Goal: Transaction & Acquisition: Purchase product/service

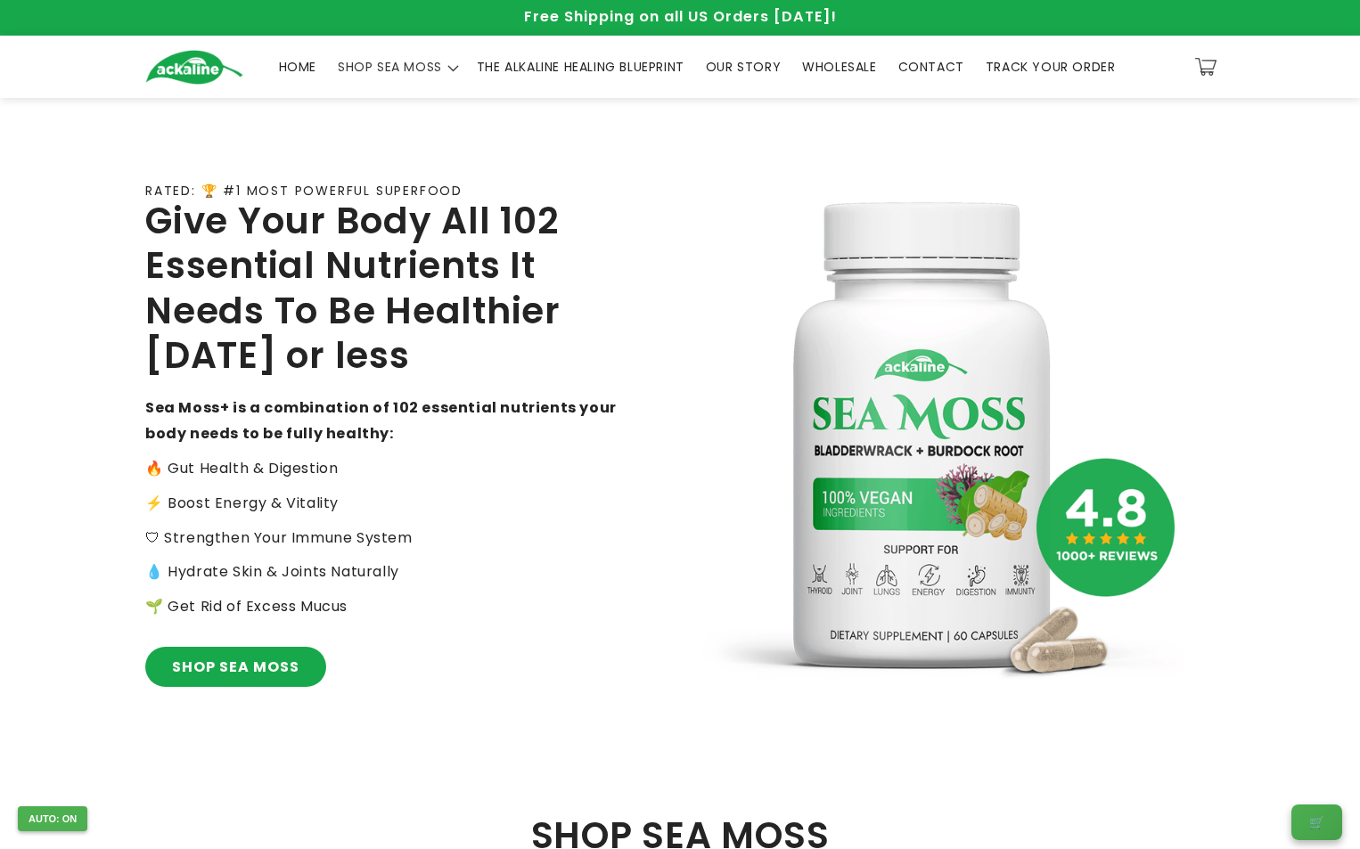
scroll to position [357, 0]
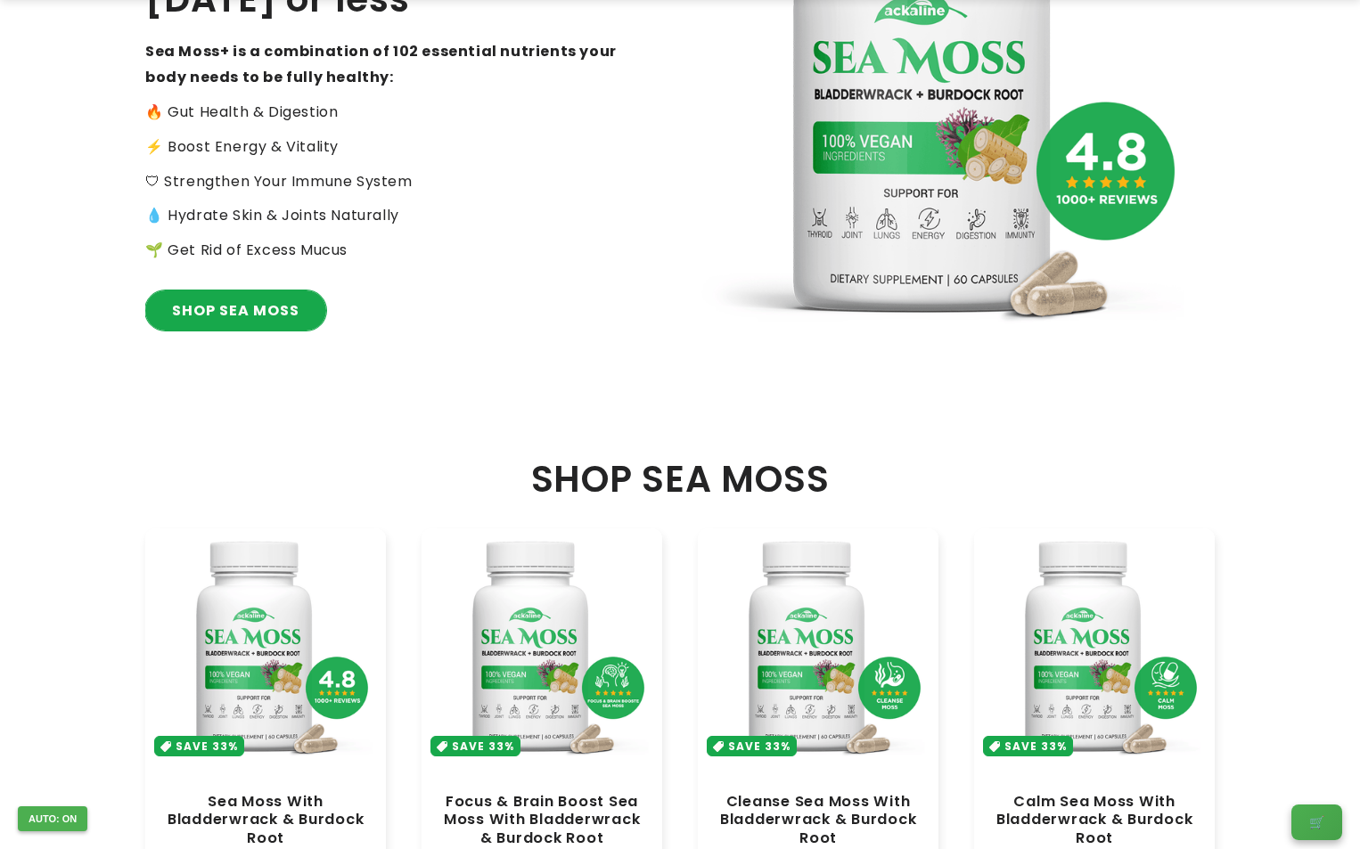
click at [177, 317] on link "SHOP SEA MOSS" at bounding box center [235, 311] width 181 height 40
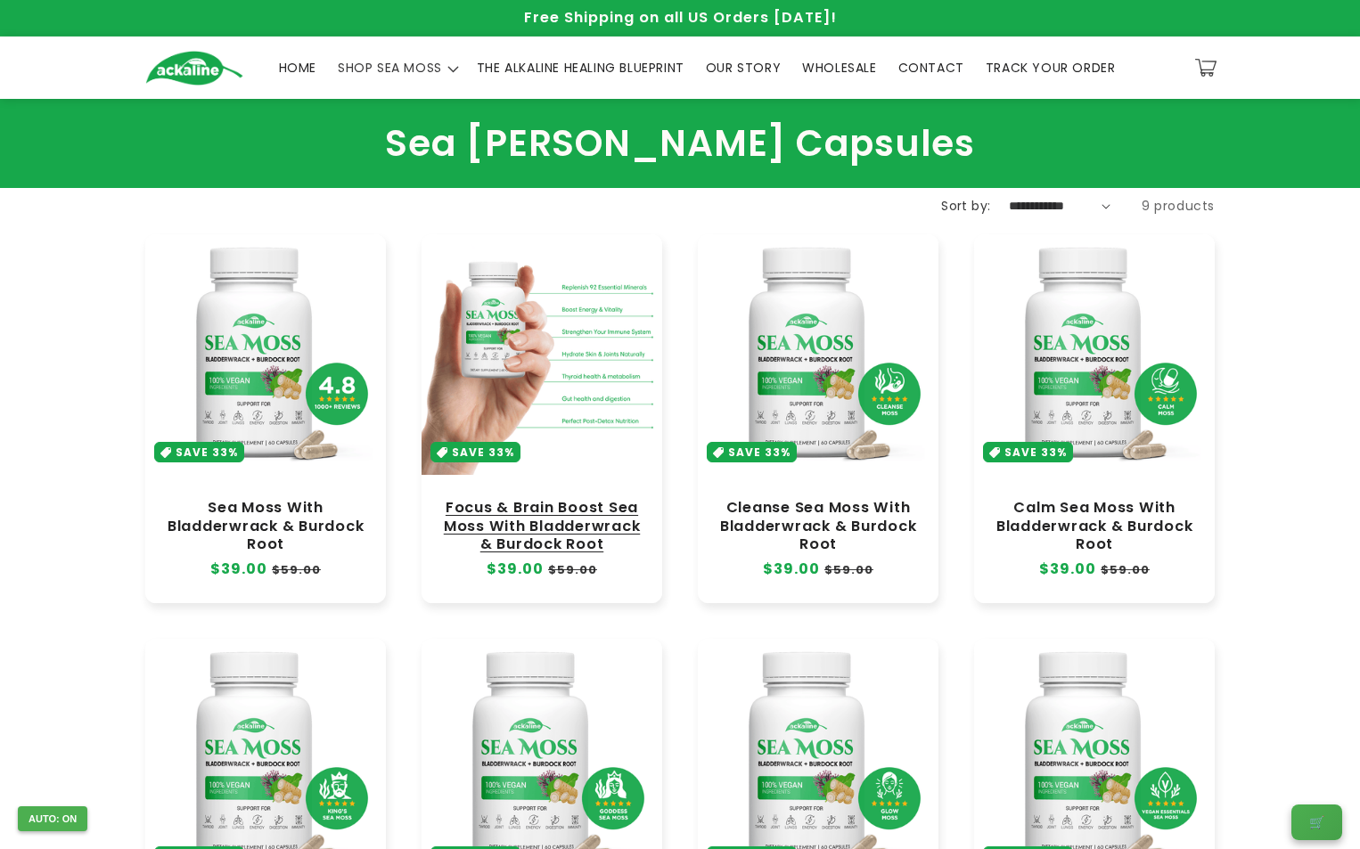
click at [629, 499] on link "Focus & Brain Boost Sea Moss With Bladderwrack & Burdock Root" at bounding box center [541, 525] width 205 height 53
